Goal: Book appointment/travel/reservation

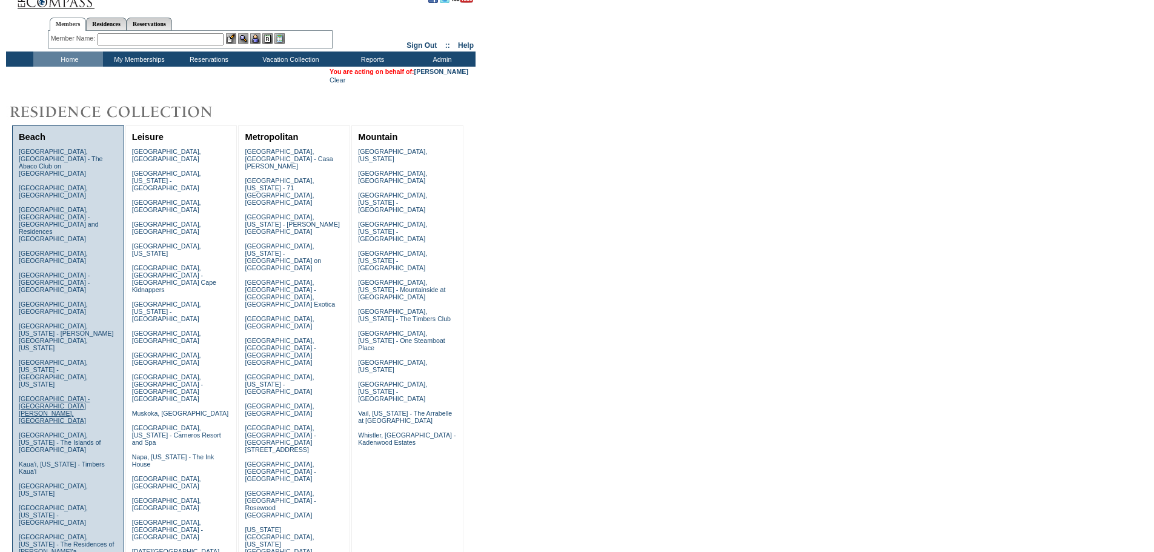
scroll to position [35, 0]
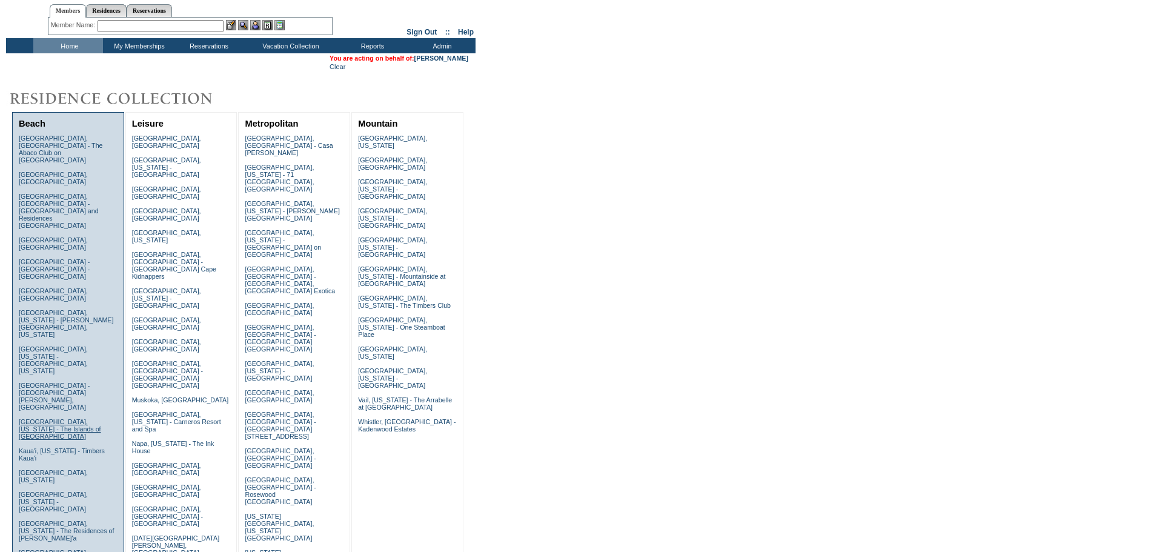
click at [44, 418] on link "[GEOGRAPHIC_DATA], [US_STATE] - The Islands of [GEOGRAPHIC_DATA]" at bounding box center [60, 429] width 82 height 22
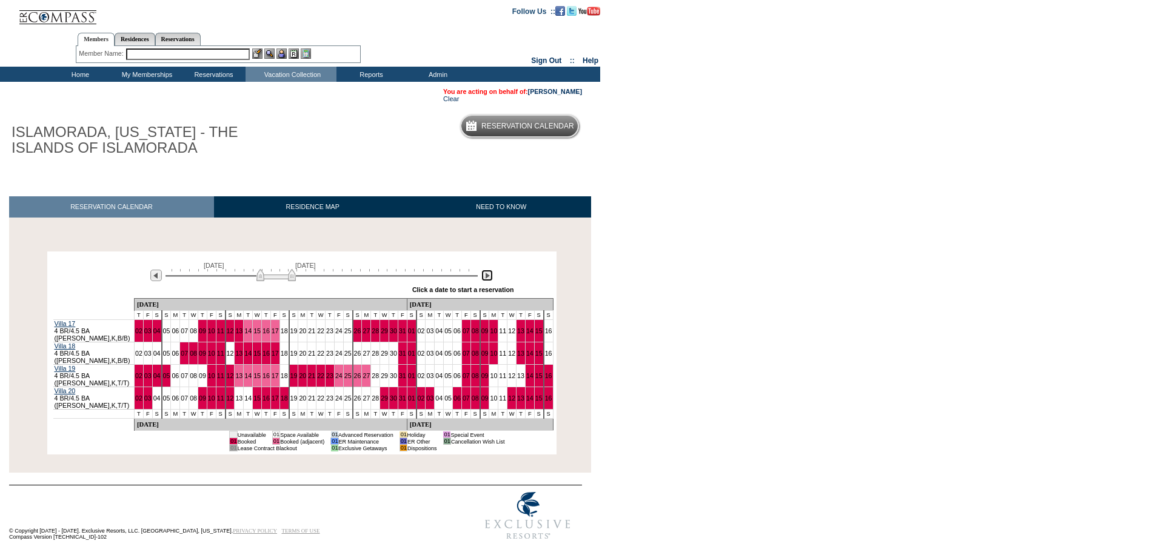
click at [487, 279] on img at bounding box center [487, 276] width 12 height 12
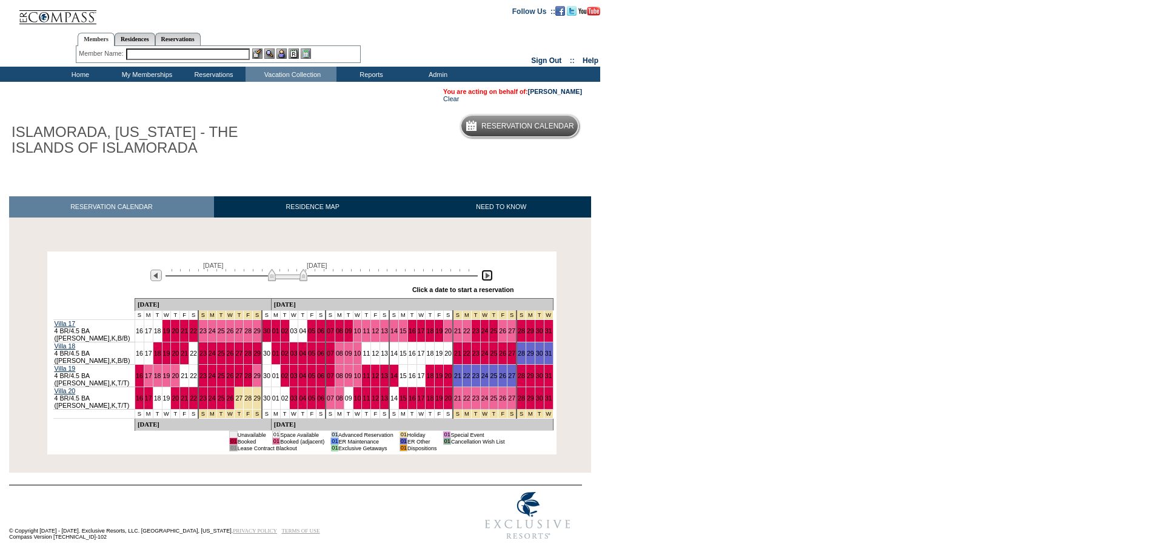
click at [487, 279] on img at bounding box center [487, 276] width 12 height 12
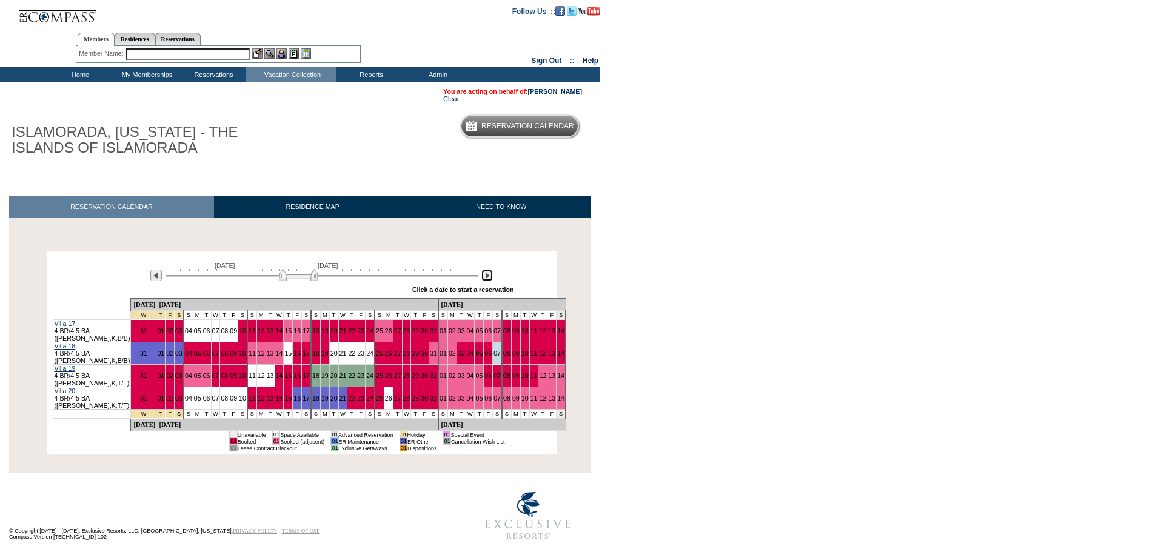
click at [487, 279] on img at bounding box center [487, 276] width 12 height 12
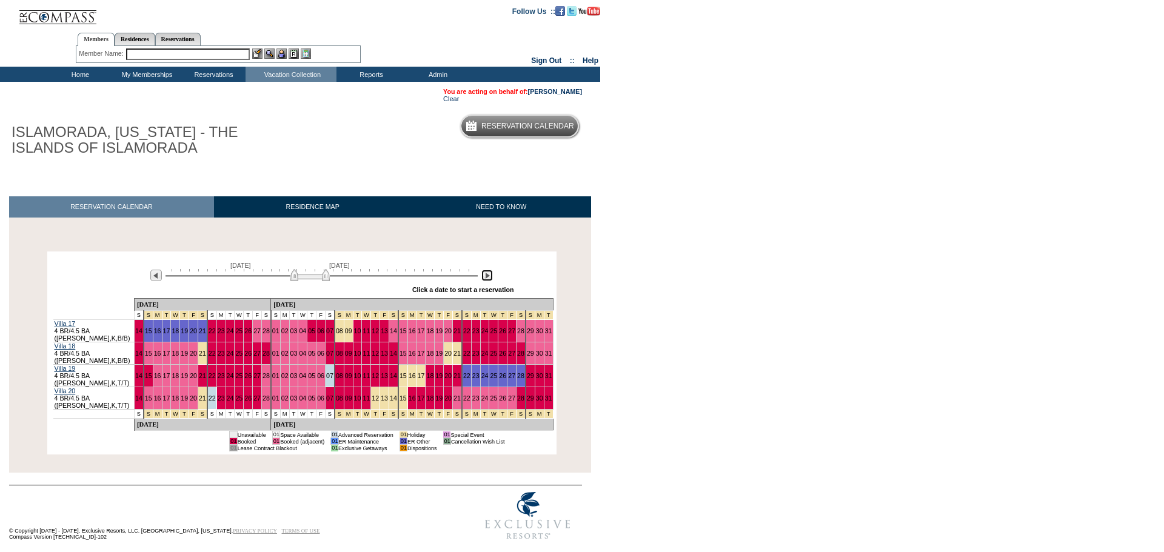
click at [487, 279] on img at bounding box center [487, 276] width 12 height 12
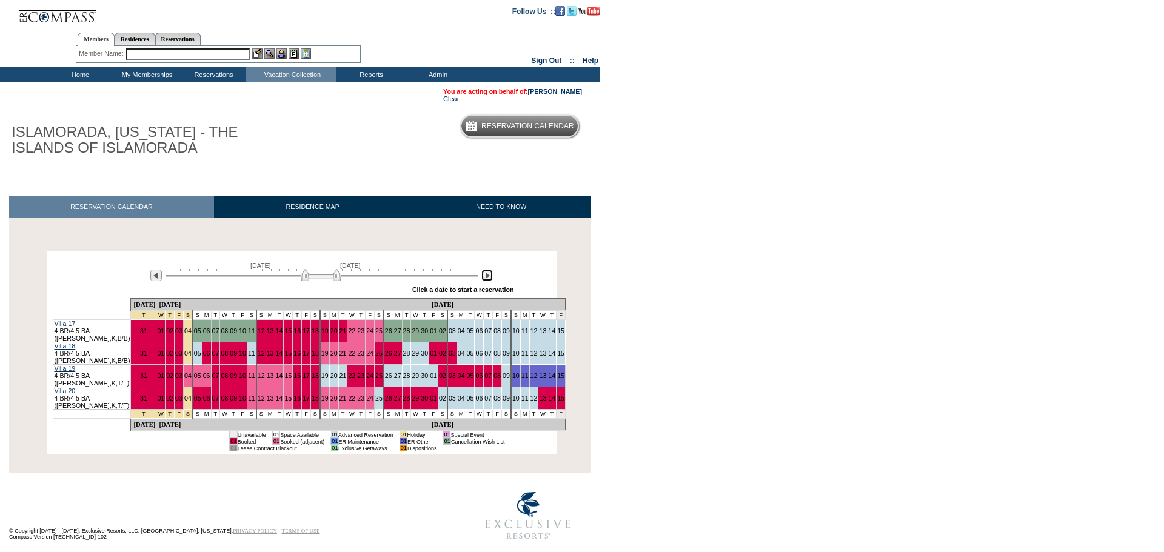
click at [487, 279] on img at bounding box center [487, 276] width 12 height 12
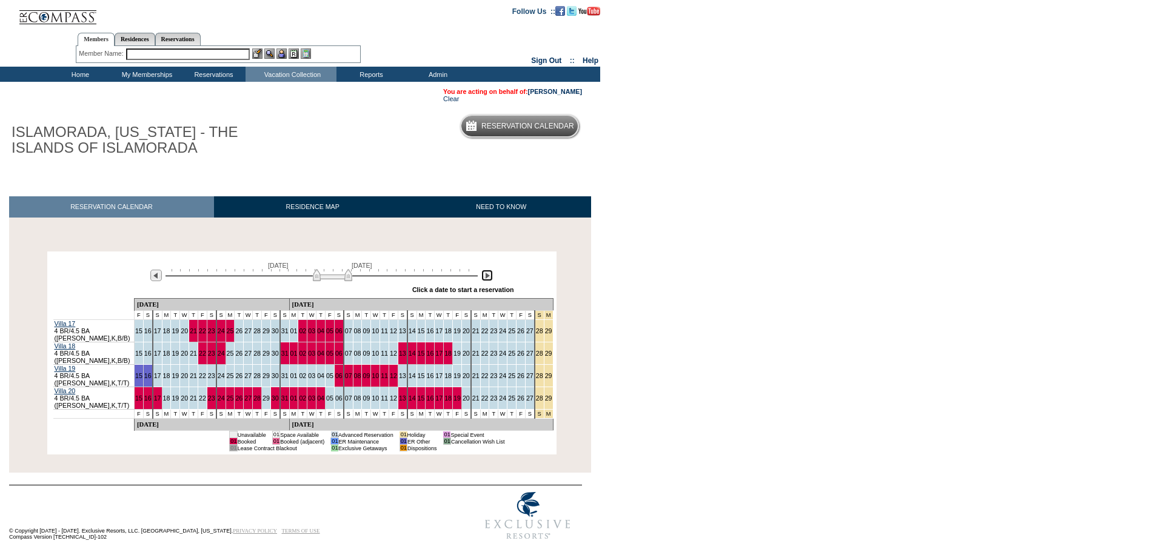
click at [487, 279] on img at bounding box center [487, 276] width 12 height 12
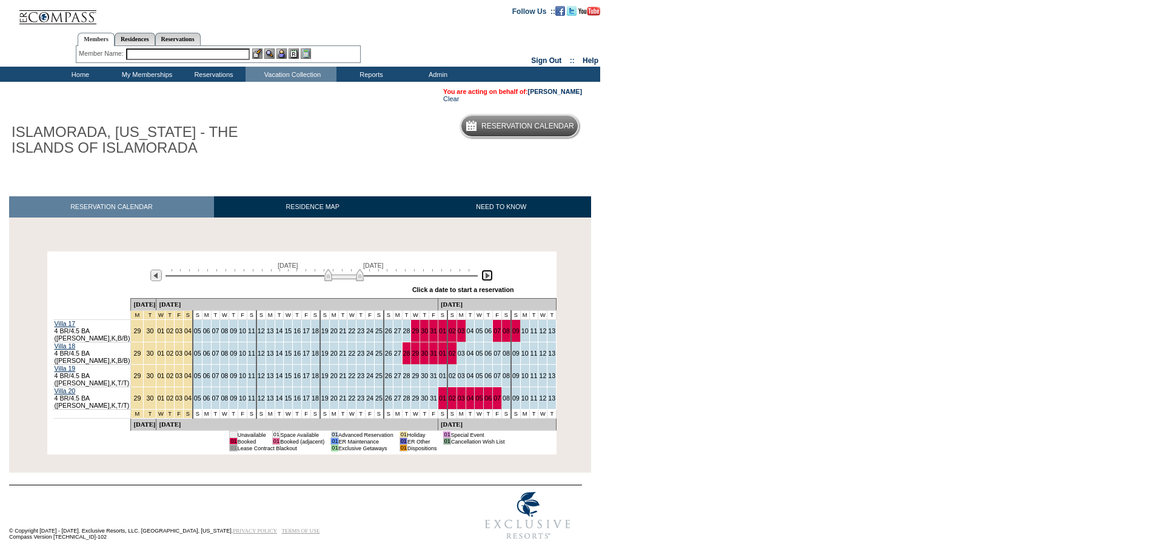
click at [487, 279] on img at bounding box center [487, 276] width 12 height 12
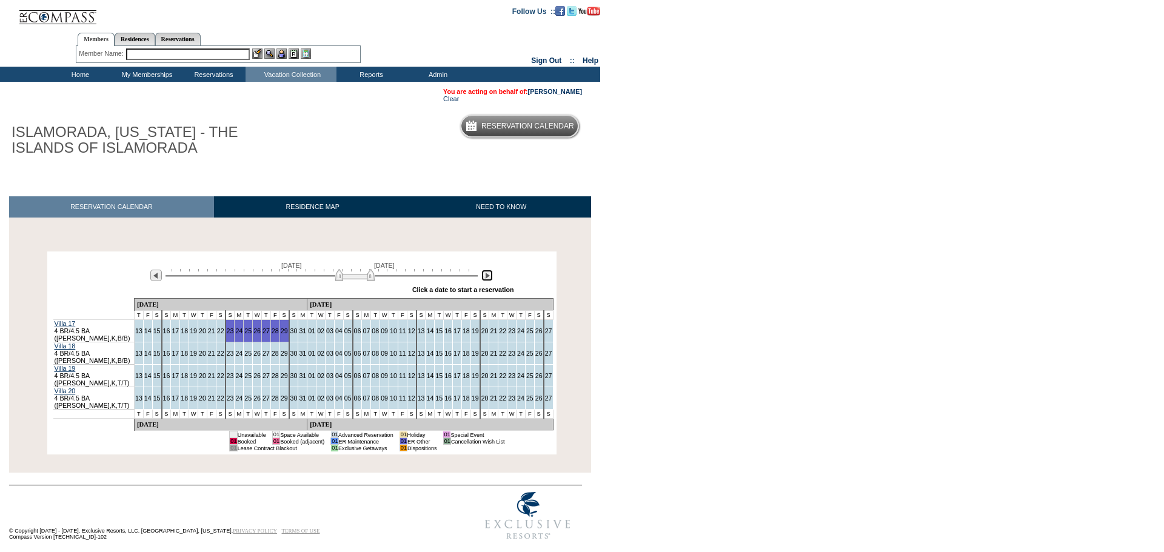
click at [487, 279] on img at bounding box center [487, 276] width 12 height 12
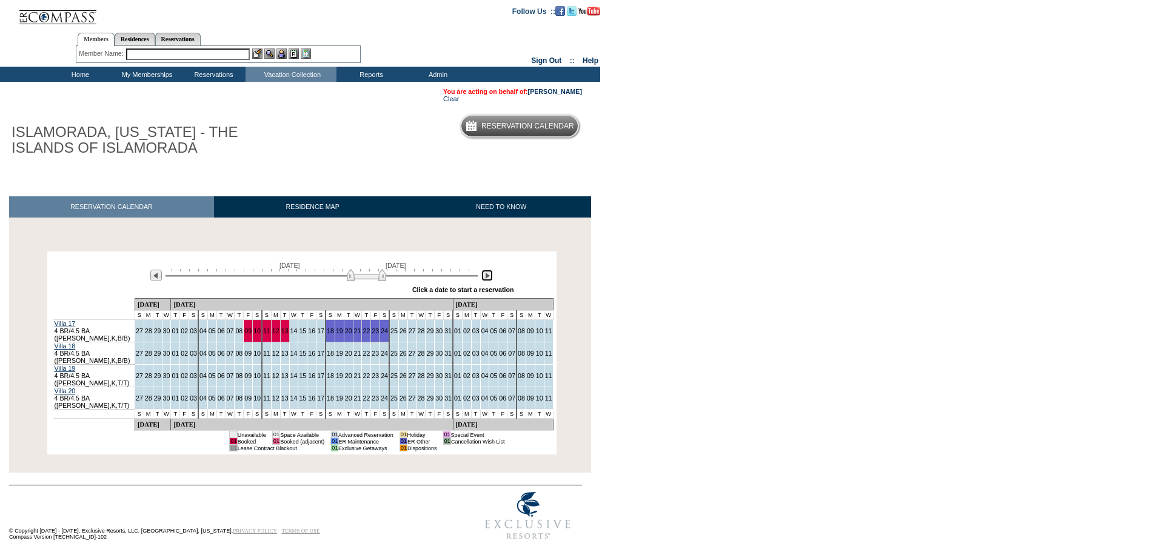
click at [487, 279] on img at bounding box center [487, 276] width 12 height 12
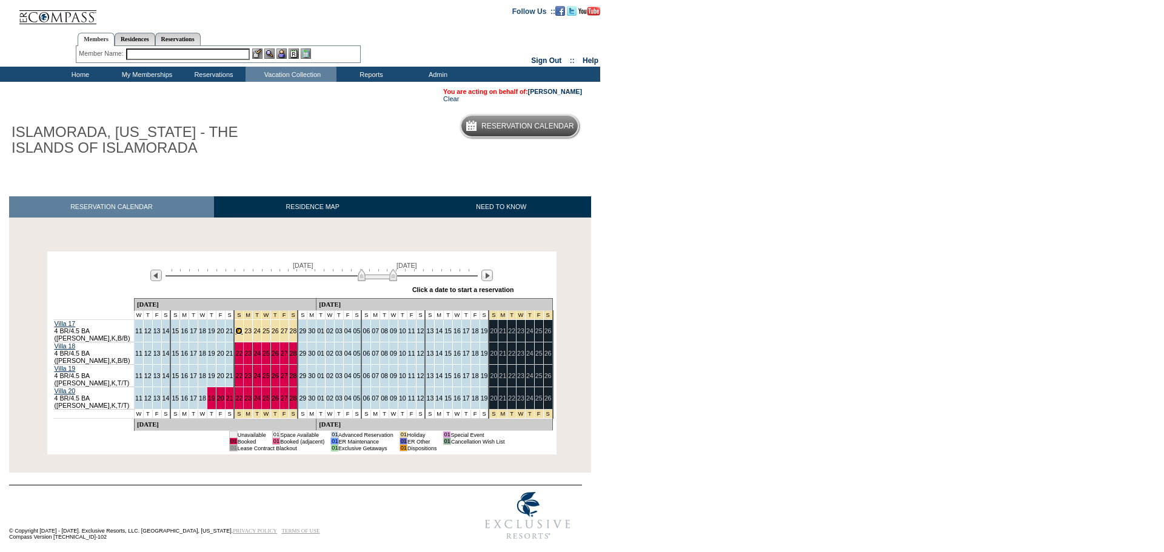
click at [235, 334] on link "22" at bounding box center [238, 330] width 7 height 7
